Goal: Transaction & Acquisition: Complete application form

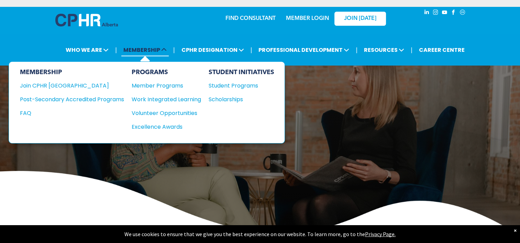
click at [145, 51] on span "MEMBERSHIP" at bounding box center [144, 50] width 47 height 13
click at [217, 97] on div "Scholarships" at bounding box center [238, 99] width 59 height 9
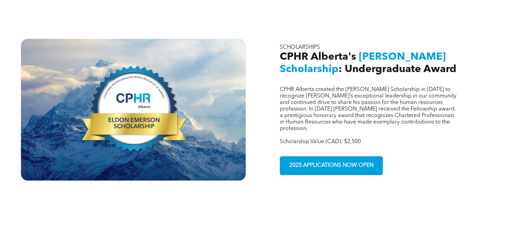
scroll to position [238, 0]
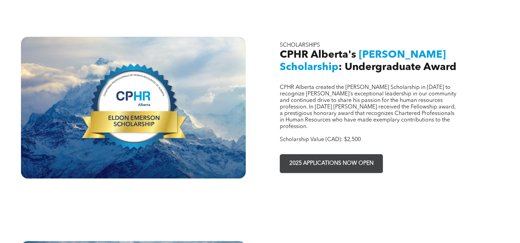
click at [362, 157] on span "2025 APPLICATIONS NOW OPEN" at bounding box center [331, 163] width 89 height 13
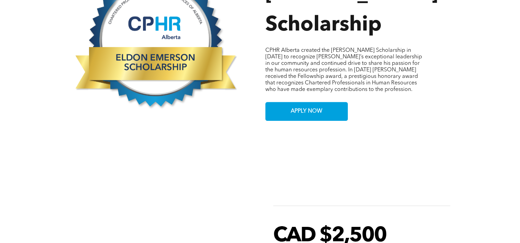
scroll to position [372, 0]
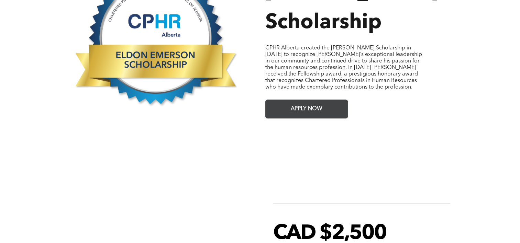
click at [329, 100] on link "APPLY NOW" at bounding box center [306, 109] width 82 height 19
